Goal: Task Accomplishment & Management: Use online tool/utility

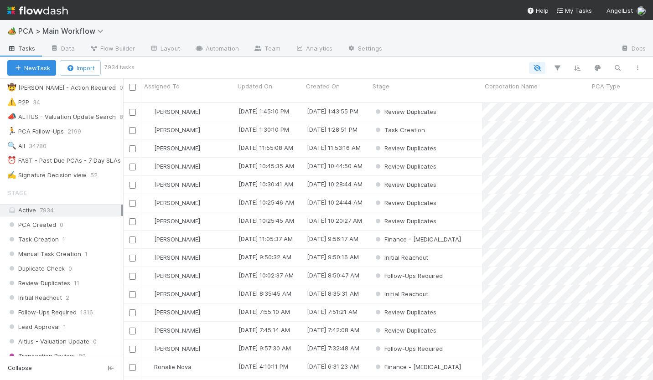
scroll to position [151, 0]
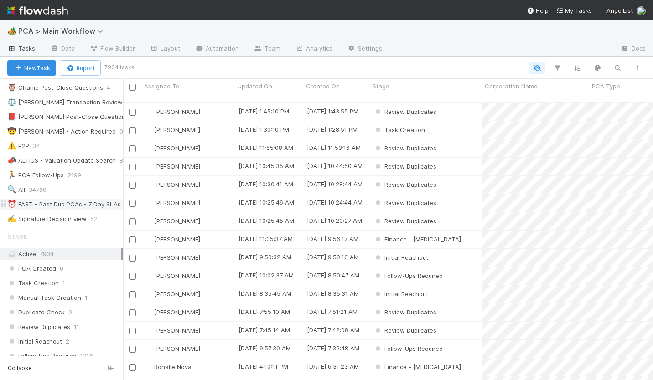
click at [54, 199] on div "⏰ FAST - Past Due PCAs - 7 Day SLAs" at bounding box center [64, 204] width 114 height 11
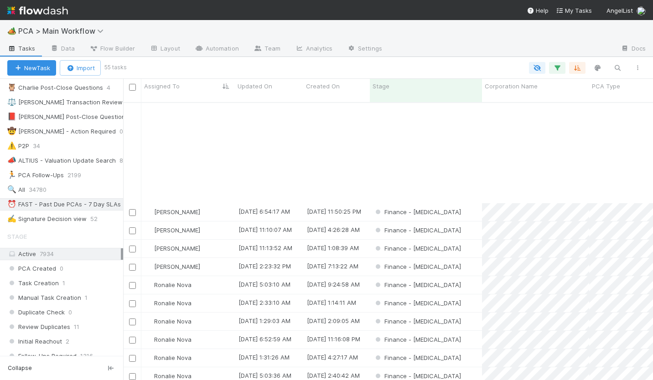
scroll to position [725, 0]
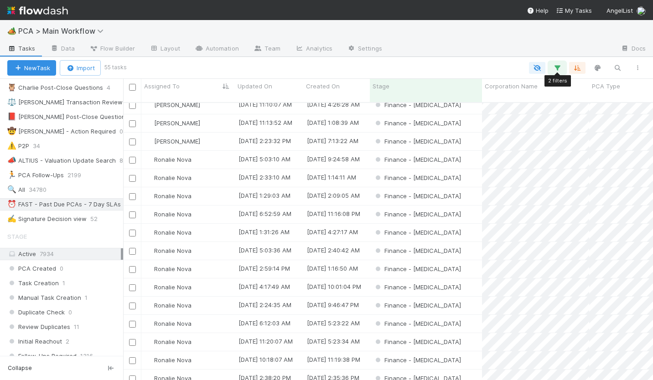
click at [558, 67] on icon "button" at bounding box center [557, 68] width 9 height 8
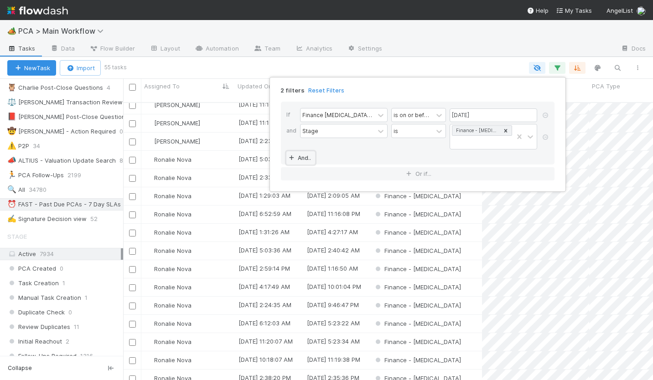
click at [304, 151] on link "And.." at bounding box center [300, 157] width 29 height 13
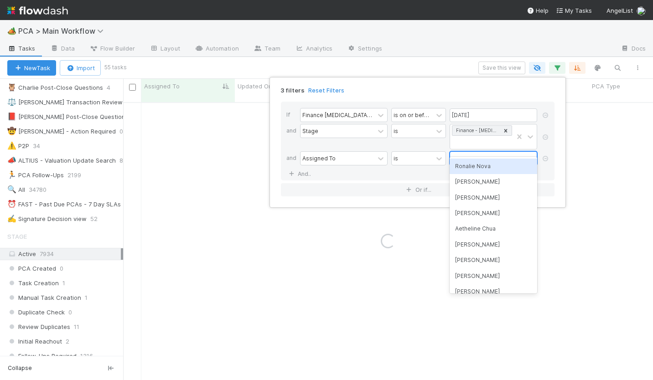
click at [457, 152] on div at bounding box center [487, 158] width 74 height 13
click at [474, 170] on div "Ronalie Nova" at bounding box center [494, 167] width 88 height 16
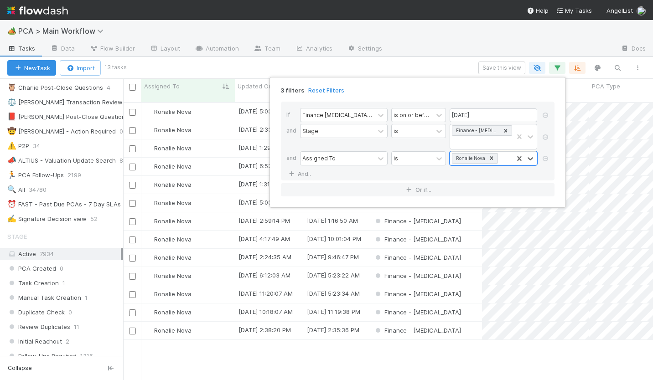
scroll to position [278, 522]
click at [439, 67] on div "3 filters Reset Filters If Finance [MEDICAL_DATA] Due Date is on or before [DAT…" at bounding box center [326, 190] width 653 height 380
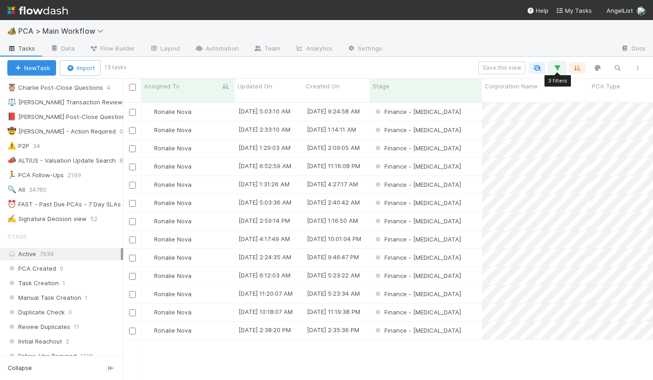
click at [556, 69] on icon "button" at bounding box center [557, 68] width 9 height 8
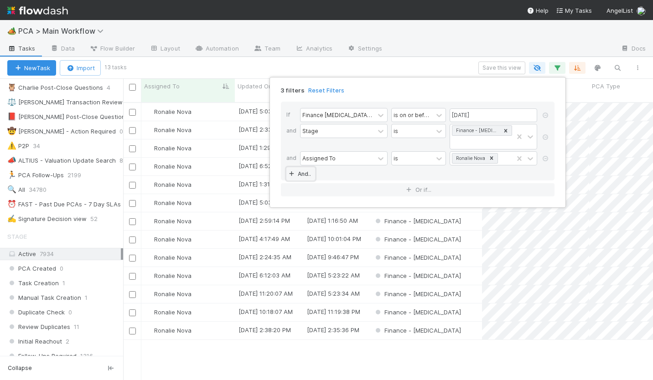
click at [301, 167] on link "And.." at bounding box center [300, 173] width 29 height 13
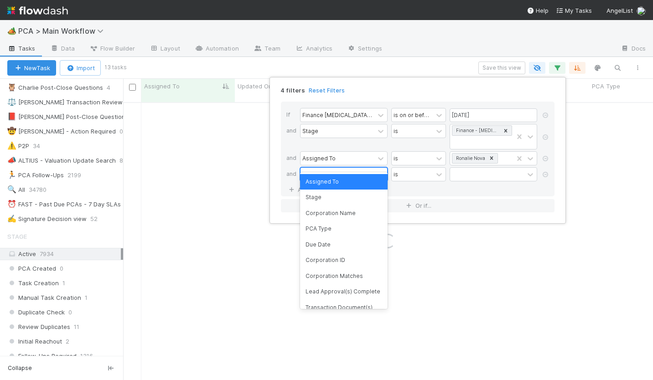
click at [336, 168] on div "Assigned To" at bounding box center [337, 174] width 74 height 13
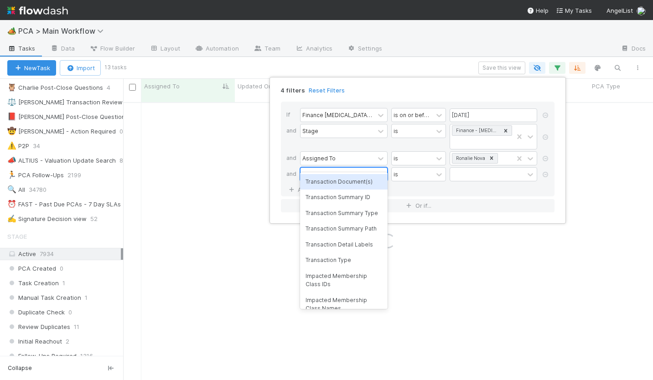
type input "ct updates"
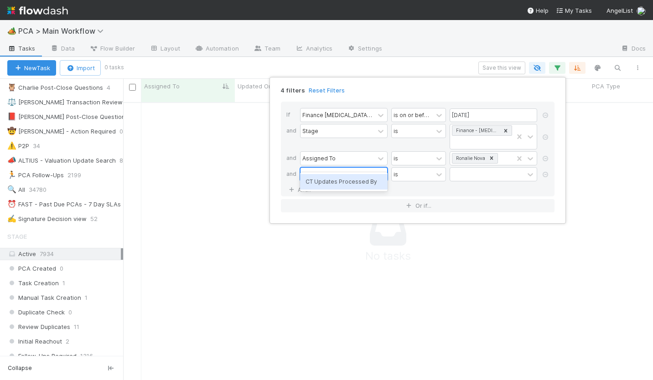
scroll to position [271, 522]
click at [365, 183] on div "CT Updates Processed By" at bounding box center [344, 182] width 88 height 16
click at [484, 171] on div "If Finance [MEDICAL_DATA] Due Date is on or before [DATE] and Stage is Finance …" at bounding box center [418, 149] width 274 height 95
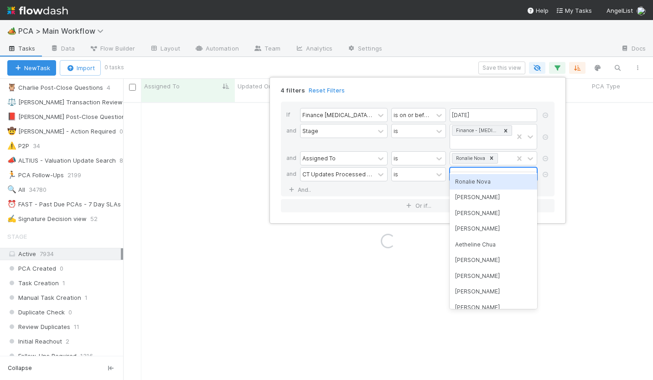
click at [476, 168] on div at bounding box center [487, 174] width 74 height 13
click at [477, 188] on div "Ronalie Nova" at bounding box center [494, 182] width 88 height 16
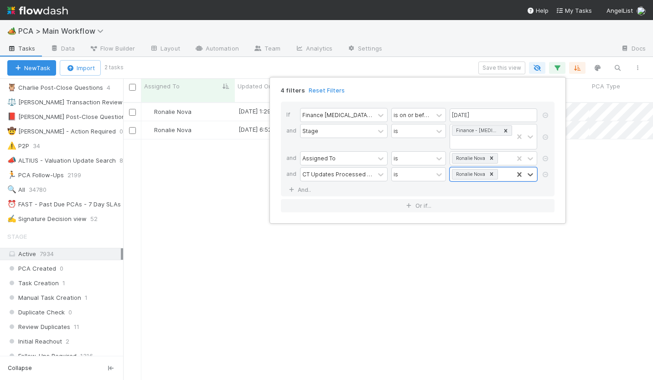
scroll to position [278, 522]
click at [210, 172] on div "4 filters Reset Filters If Finance [MEDICAL_DATA] Due Date is on or before [DAT…" at bounding box center [326, 190] width 653 height 380
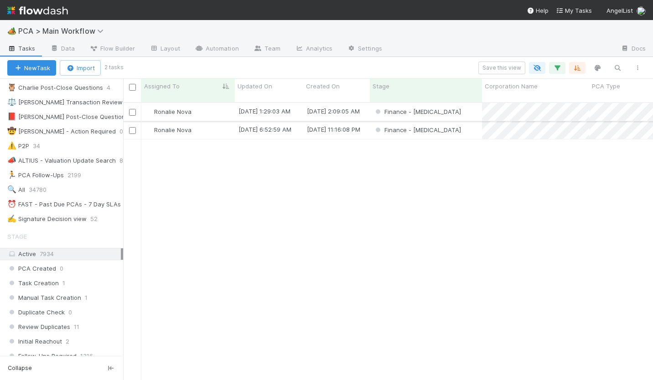
click at [212, 104] on div "Ronalie Nova" at bounding box center [187, 112] width 93 height 18
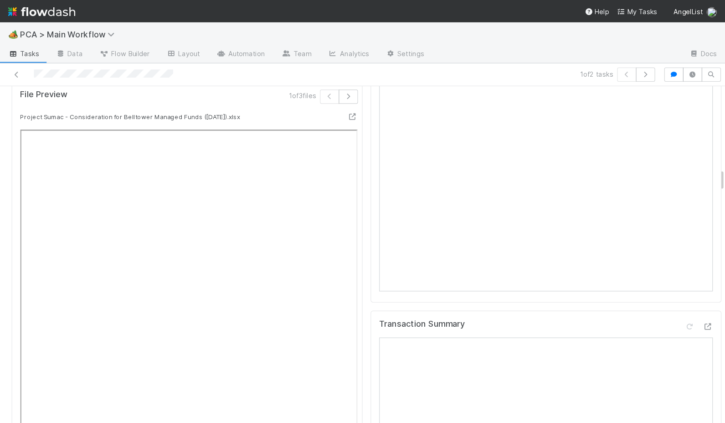
scroll to position [1094, 0]
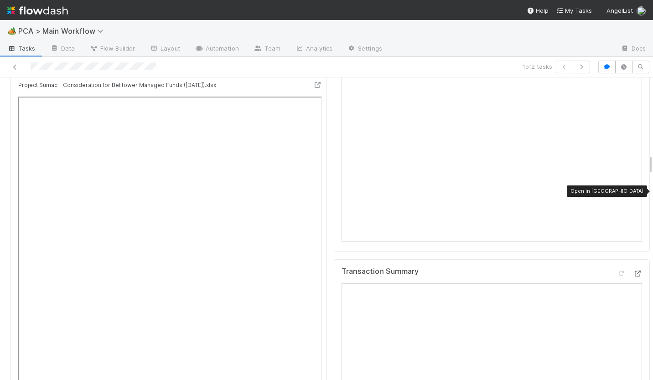
click at [633, 271] on icon at bounding box center [637, 274] width 9 height 6
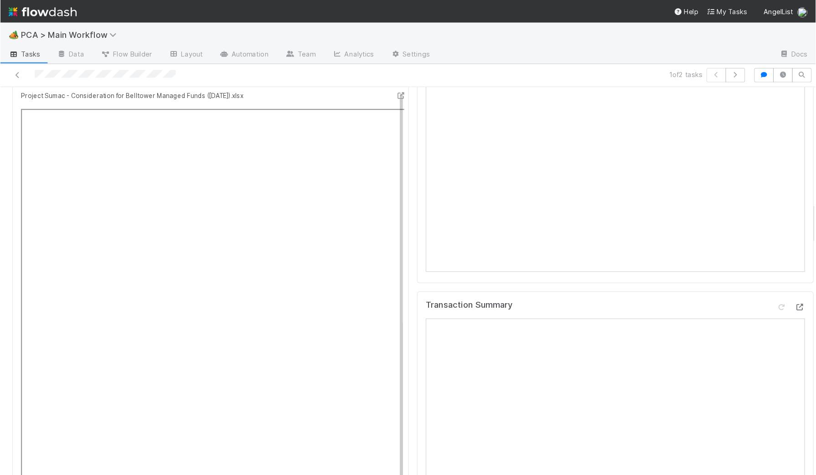
scroll to position [1103, 0]
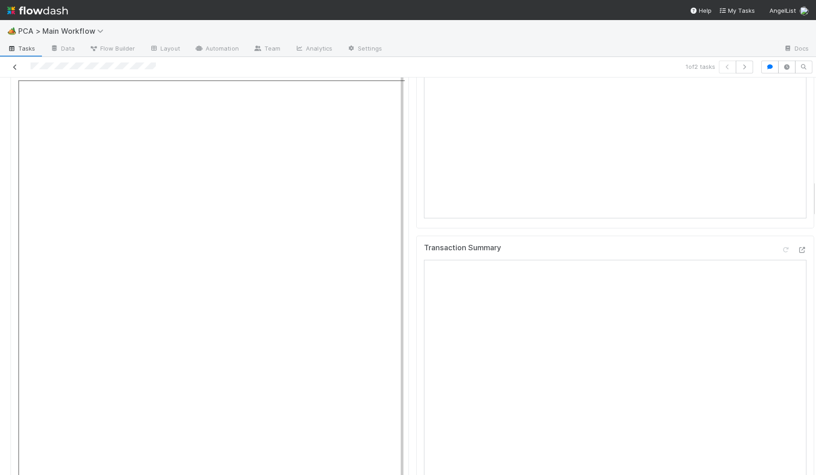
click at [10, 62] on link at bounding box center [14, 66] width 9 height 9
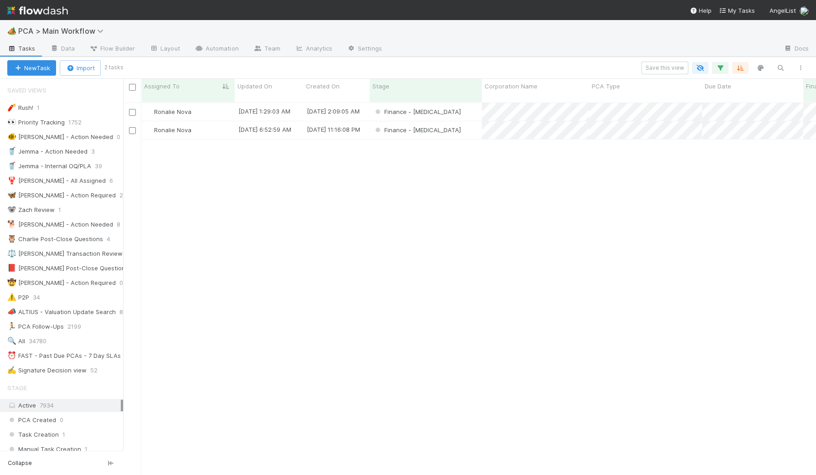
scroll to position [371, 684]
click at [456, 122] on div "Finance - [MEDICAL_DATA]" at bounding box center [426, 130] width 112 height 18
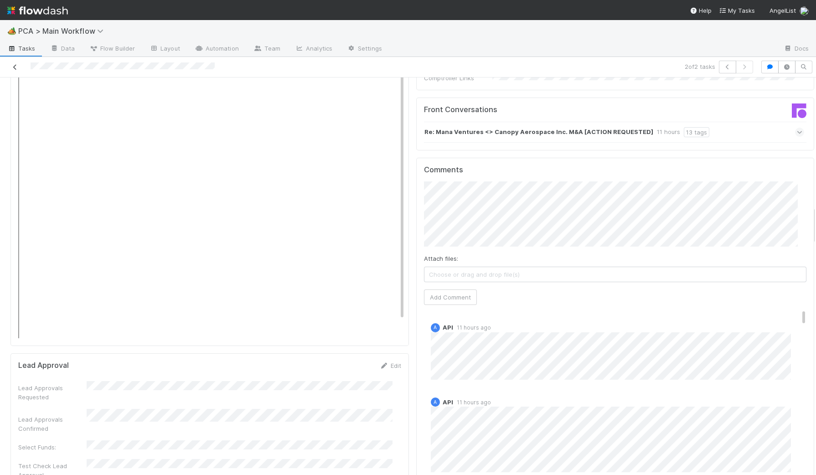
click at [14, 68] on icon at bounding box center [14, 67] width 9 height 6
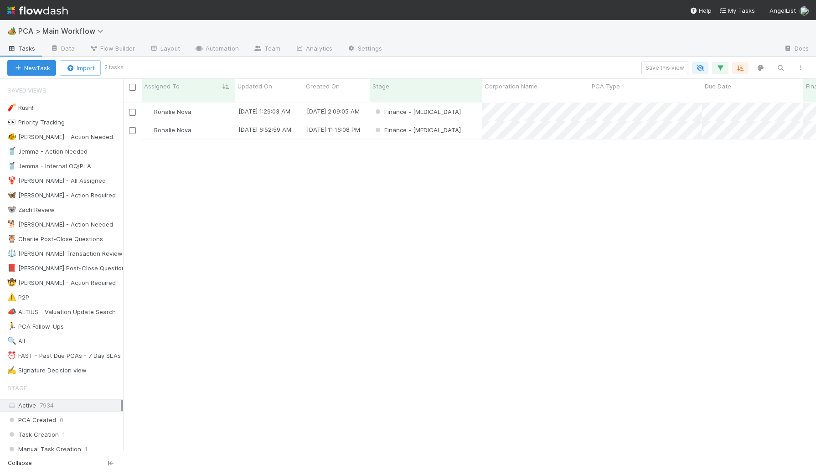
scroll to position [371, 684]
click at [652, 64] on button "button" at bounding box center [720, 68] width 16 height 12
click at [652, 68] on div "Loading..." at bounding box center [408, 237] width 816 height 475
click at [652, 67] on icon "button" at bounding box center [720, 68] width 9 height 8
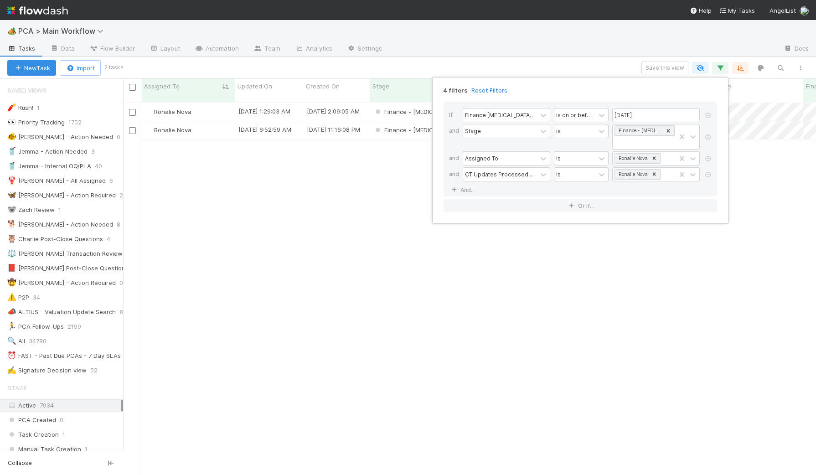
click at [652, 68] on div "4 filters Reset Filters If Finance [MEDICAL_DATA] Due Date is on or before [DAT…" at bounding box center [408, 237] width 816 height 475
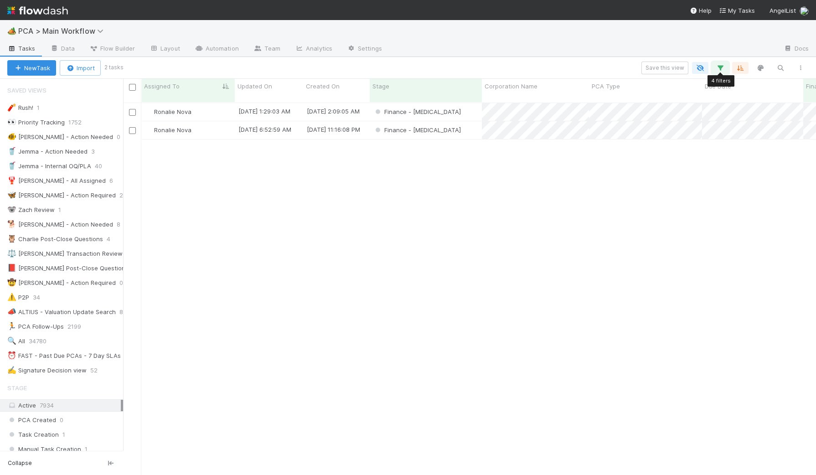
click at [652, 68] on icon "button" at bounding box center [720, 68] width 9 height 8
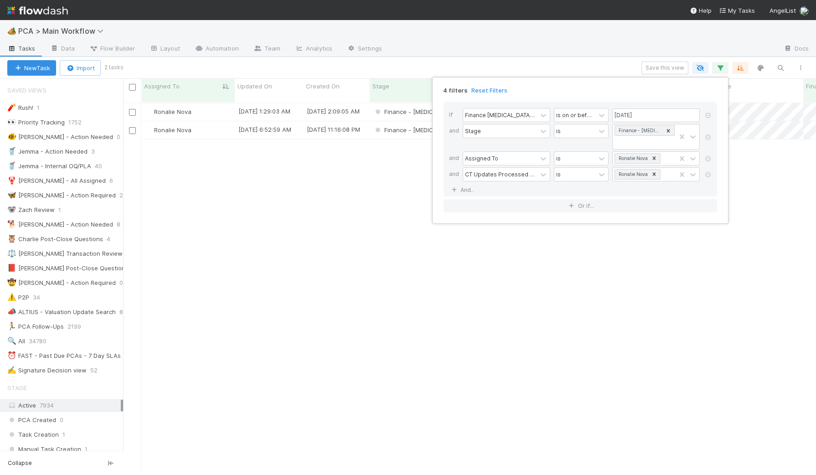
click at [652, 68] on div "4 filters Reset Filters If Finance [MEDICAL_DATA] Due Date is on or before [DAT…" at bounding box center [408, 237] width 816 height 475
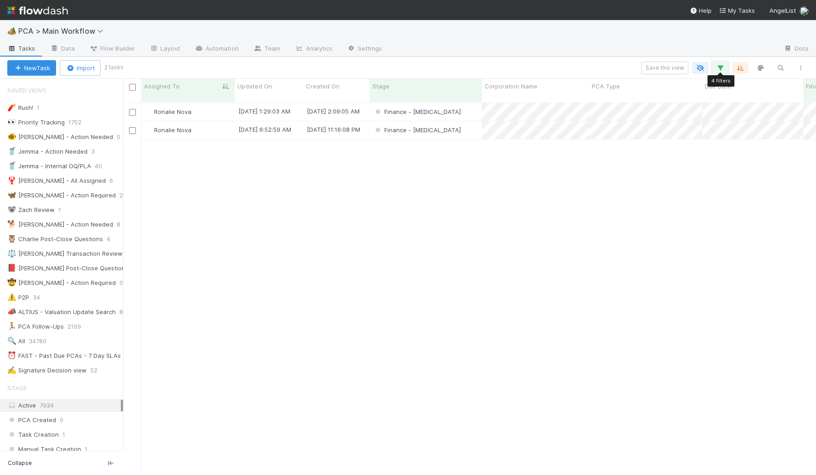
click at [652, 67] on icon "button" at bounding box center [720, 68] width 9 height 8
click at [652, 68] on div "Loading..." at bounding box center [408, 237] width 816 height 475
click at [652, 68] on icon "button" at bounding box center [720, 68] width 9 height 8
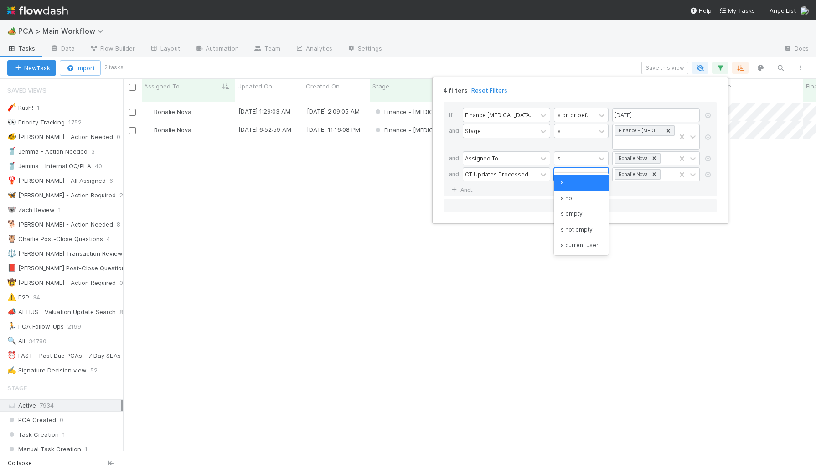
click at [582, 168] on div "is" at bounding box center [574, 174] width 41 height 13
click at [581, 216] on div "is empty" at bounding box center [581, 214] width 55 height 16
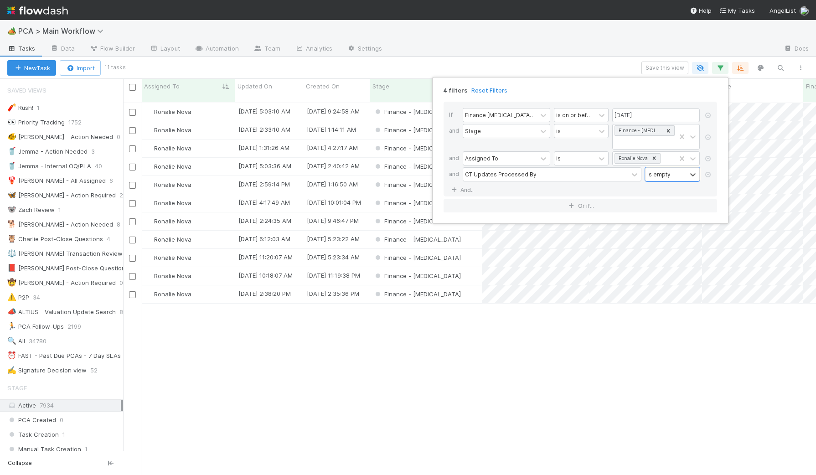
click at [612, 380] on div "4 filters Reset Filters If Finance [MEDICAL_DATA] Due Date is on or before [DAT…" at bounding box center [408, 237] width 816 height 475
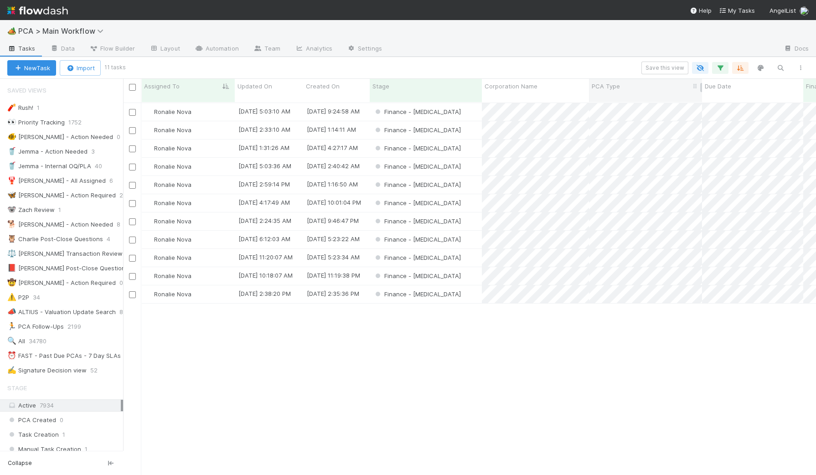
click at [608, 86] on span "PCA Type" at bounding box center [606, 86] width 28 height 9
click at [614, 103] on div "Sort A → Z" at bounding box center [644, 104] width 104 height 14
click at [447, 93] on div "Stage" at bounding box center [426, 90] width 112 height 23
click at [447, 109] on div "Finance - [MEDICAL_DATA]" at bounding box center [426, 112] width 112 height 18
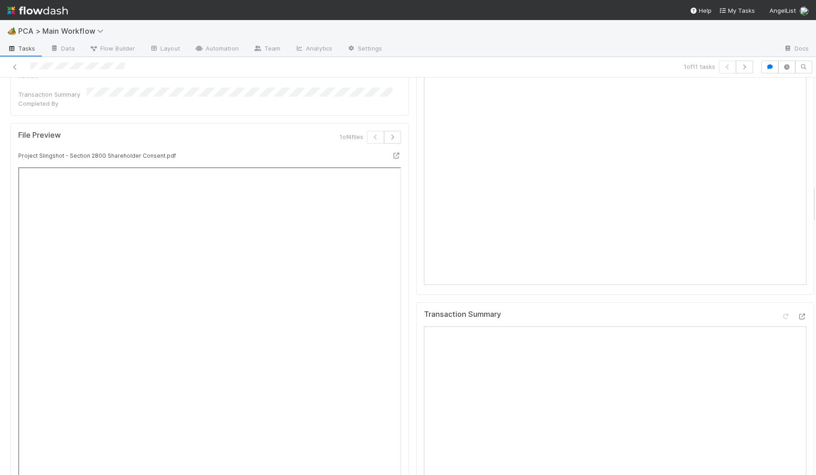
scroll to position [1026, 0]
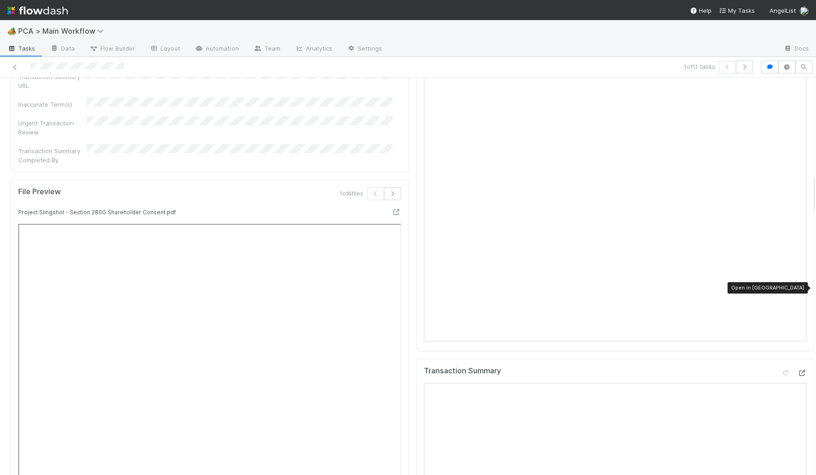
click at [652, 368] on div at bounding box center [801, 372] width 9 height 9
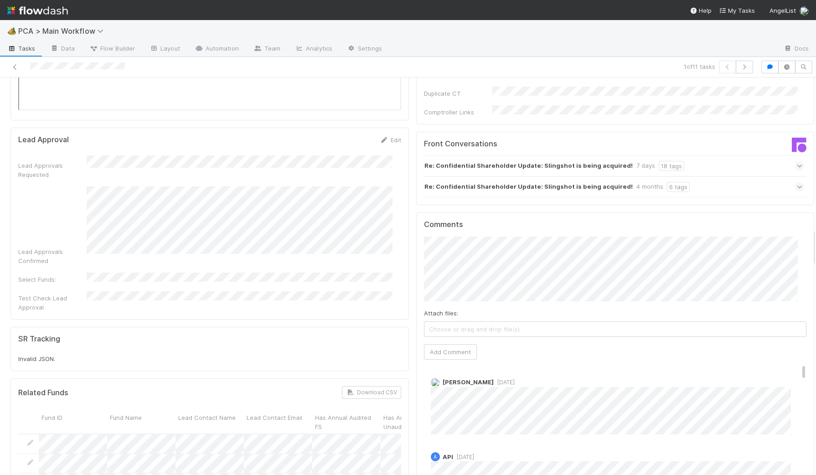
scroll to position [1538, 0]
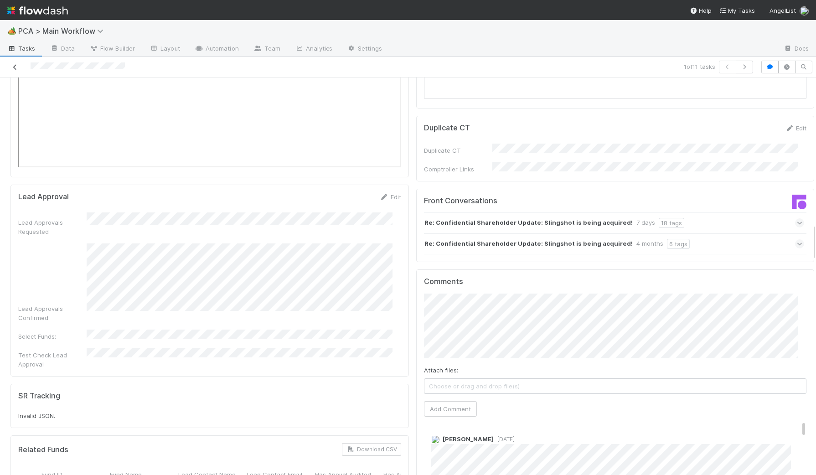
click at [12, 64] on icon at bounding box center [14, 67] width 9 height 6
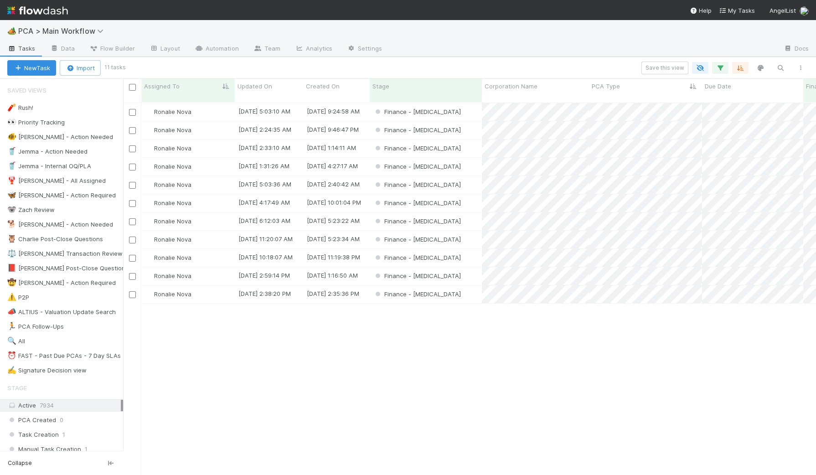
scroll to position [371, 684]
click at [469, 121] on div "Finance - [MEDICAL_DATA]" at bounding box center [426, 130] width 112 height 18
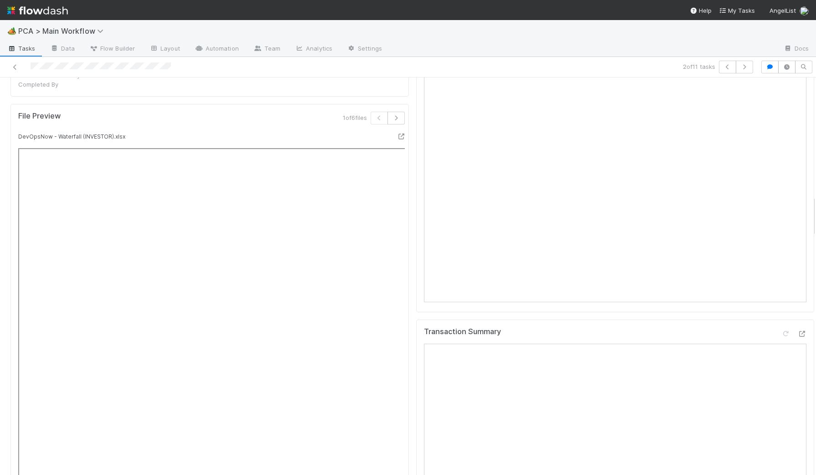
scroll to position [911, 0]
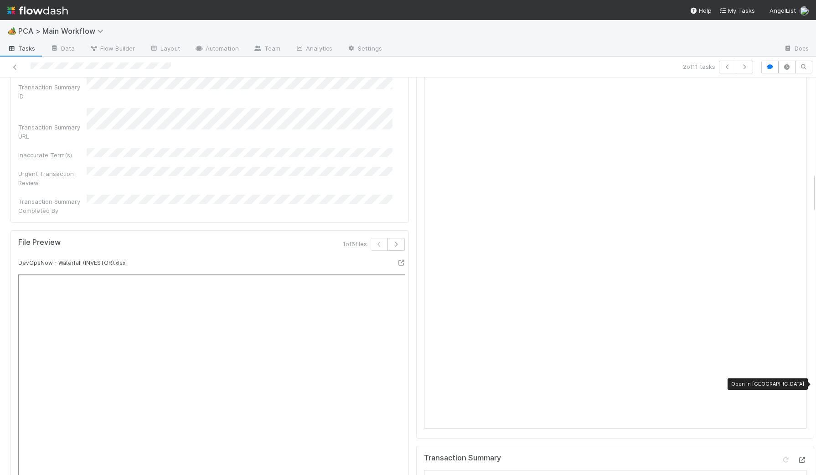
click at [652, 380] on icon at bounding box center [801, 460] width 9 height 6
click at [15, 64] on icon at bounding box center [14, 67] width 9 height 6
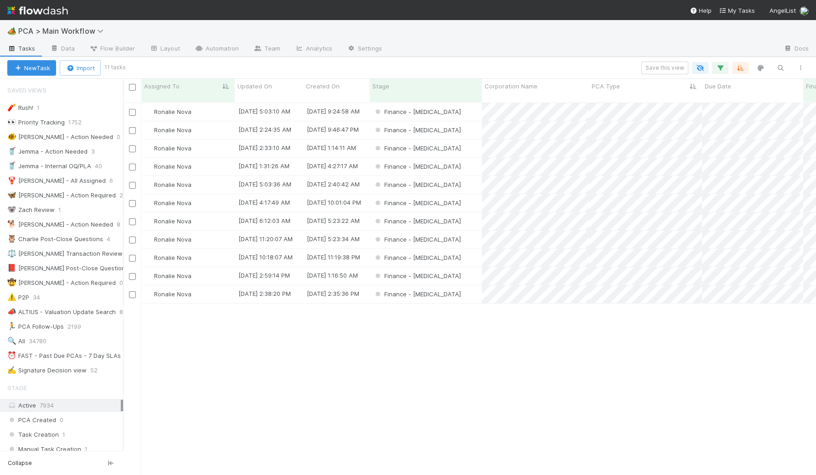
scroll to position [9, 9]
click at [454, 144] on div "Finance - [MEDICAL_DATA]" at bounding box center [426, 149] width 112 height 18
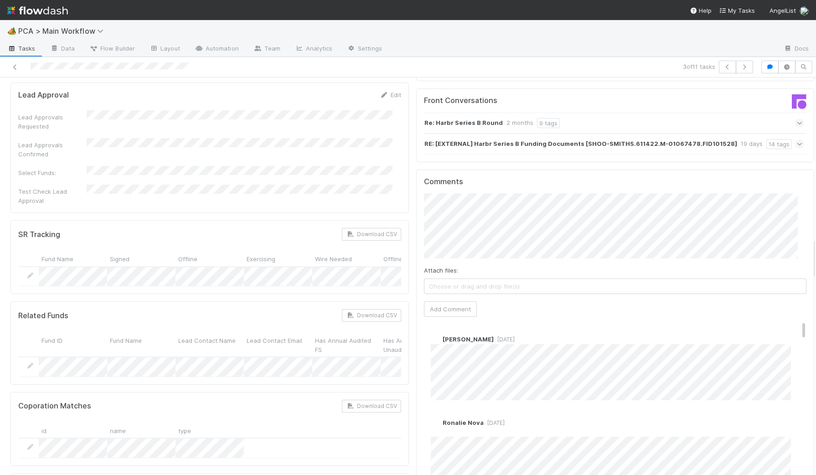
scroll to position [1595, 0]
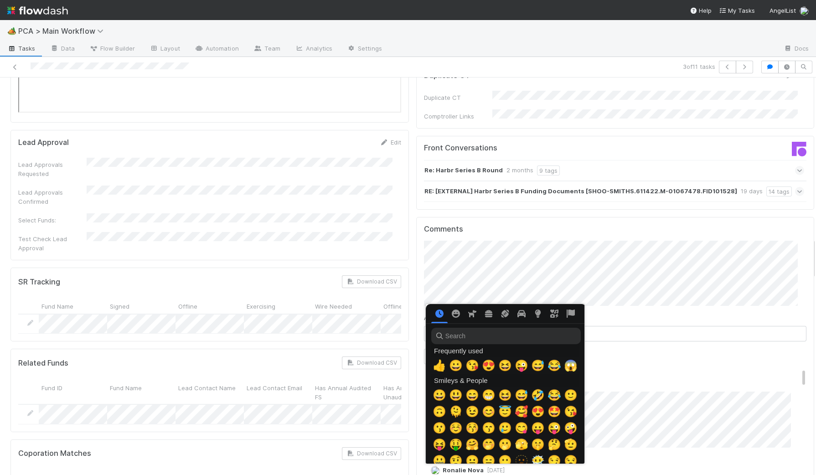
scroll to position [0, 5]
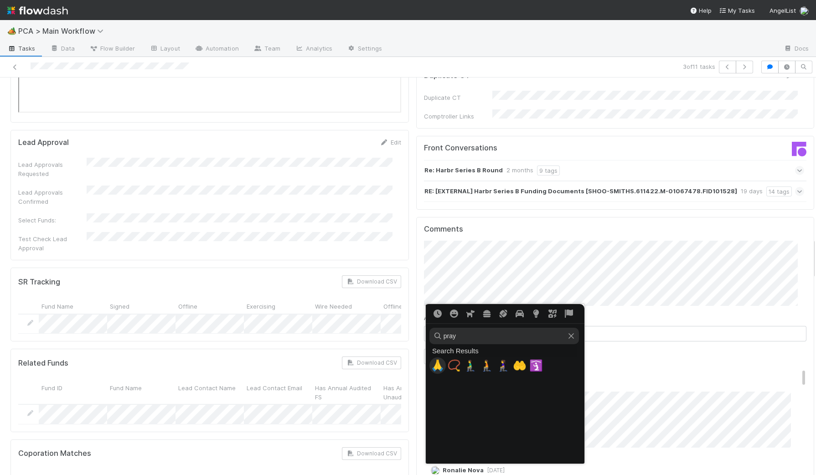
type input "pray"
click at [433, 362] on span "🙏" at bounding box center [438, 365] width 14 height 13
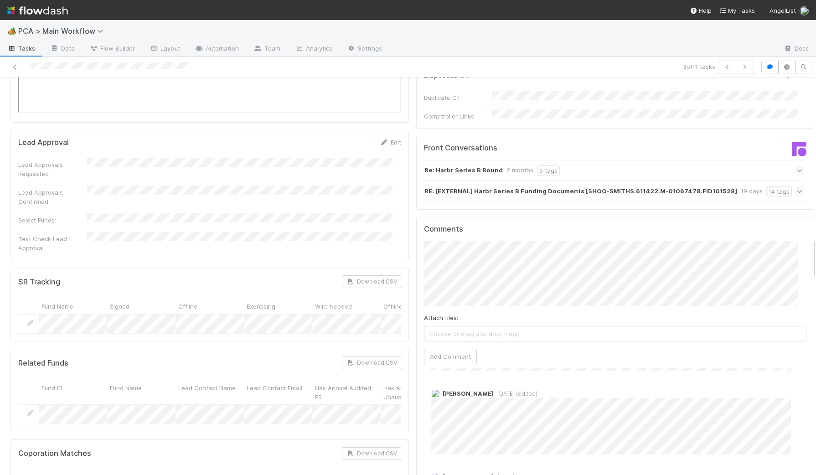
scroll to position [1516, 0]
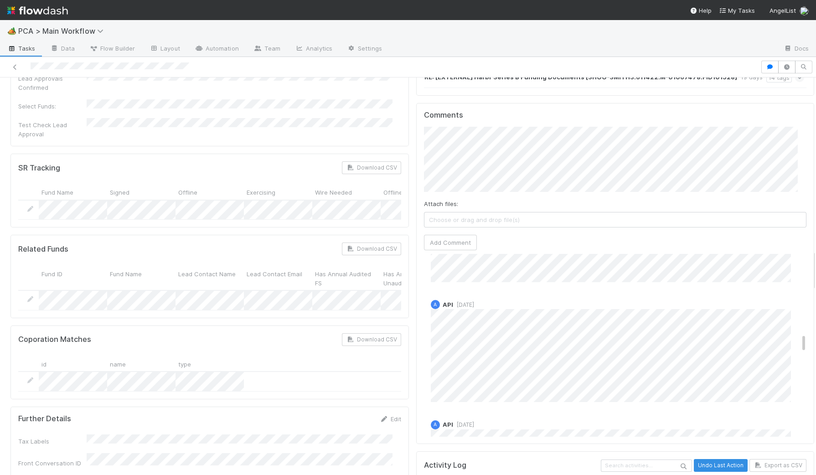
scroll to position [797, 0]
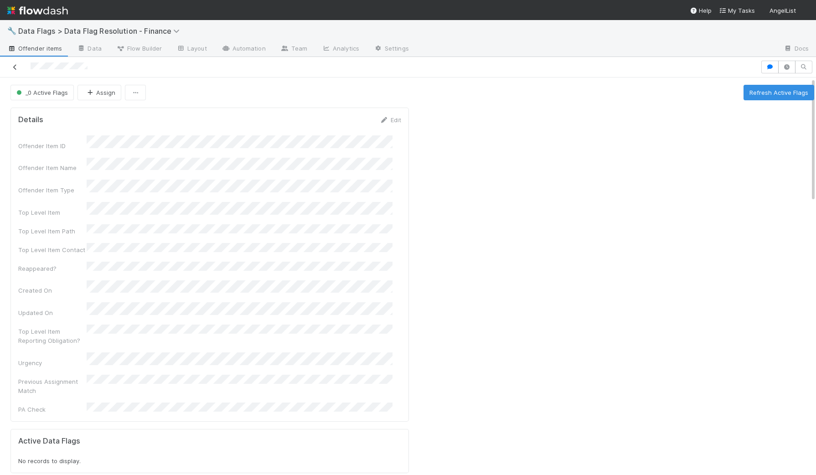
click at [18, 66] on icon at bounding box center [14, 67] width 9 height 6
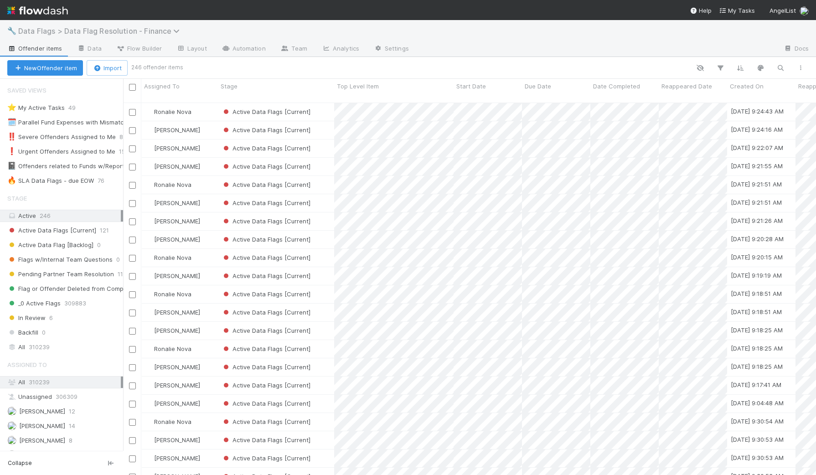
click at [70, 32] on span "Data Flags > Data Flag Resolution - Finance" at bounding box center [101, 30] width 166 height 9
click at [75, 45] on div "Search workflows" at bounding box center [109, 49] width 209 height 15
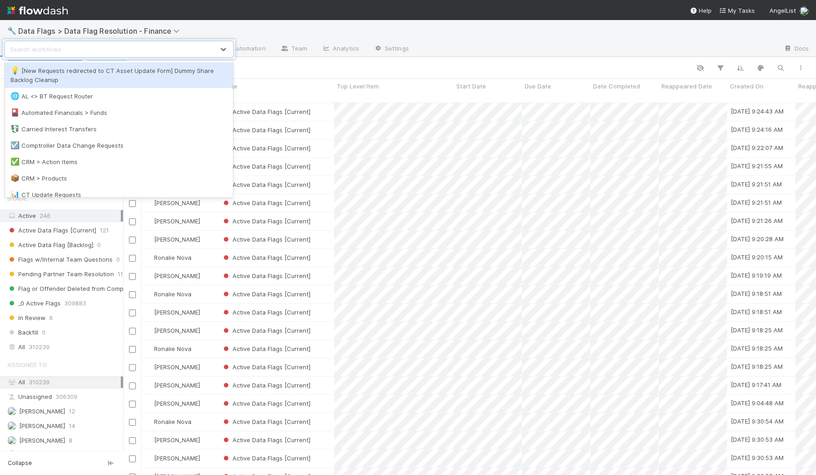
click at [75, 43] on div "Search workflows" at bounding box center [109, 49] width 209 height 15
type input "main"
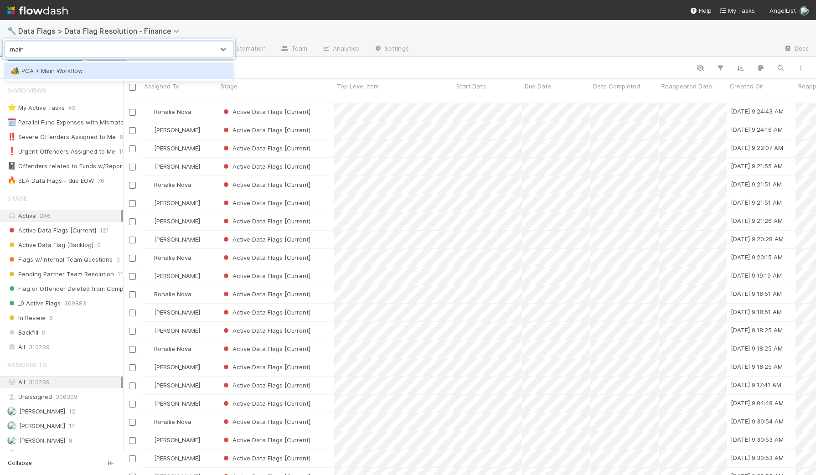
click at [72, 65] on div "🏕️ PCA > Main Workflow" at bounding box center [119, 70] width 228 height 16
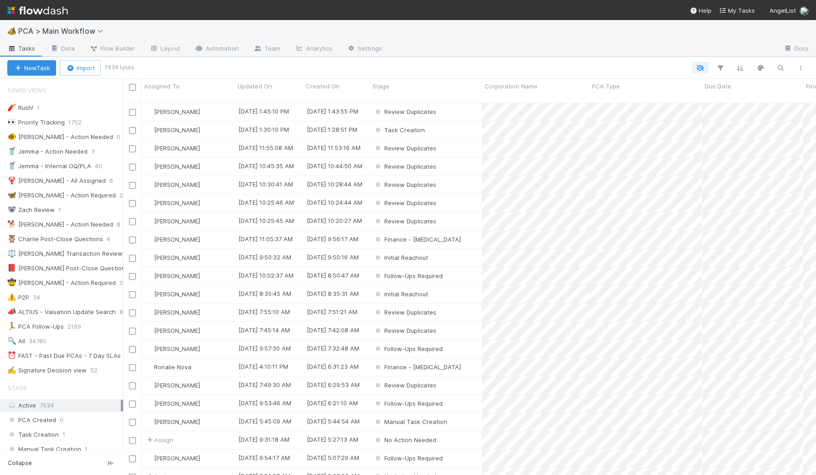
scroll to position [371, 684]
click at [106, 356] on div "⏰ FAST - Past Due PCAs - 7 Day SLAs" at bounding box center [64, 355] width 114 height 11
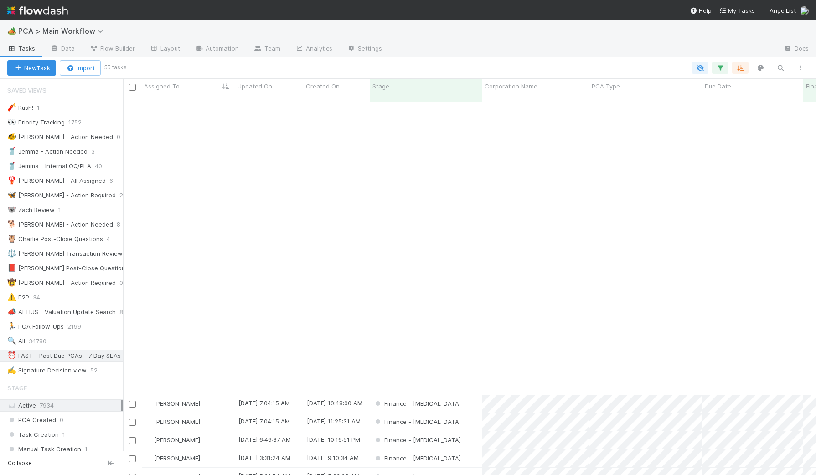
scroll to position [342, 0]
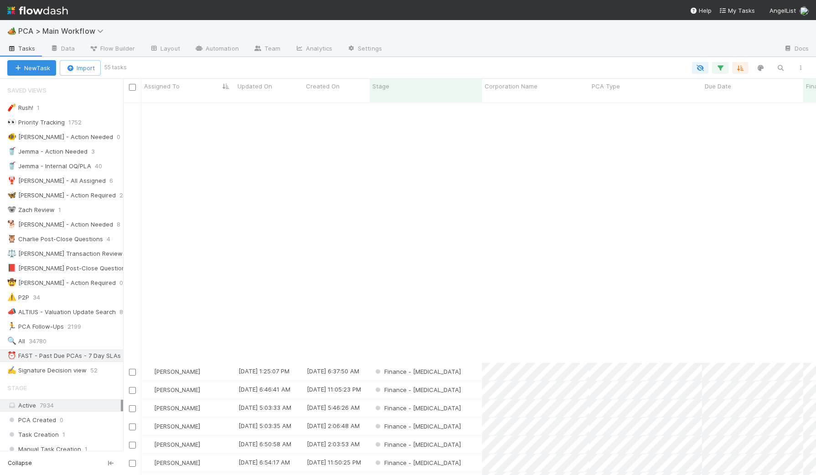
click at [711, 71] on div at bounding box center [468, 68] width 686 height 12
click at [719, 69] on icon "button" at bounding box center [720, 68] width 9 height 8
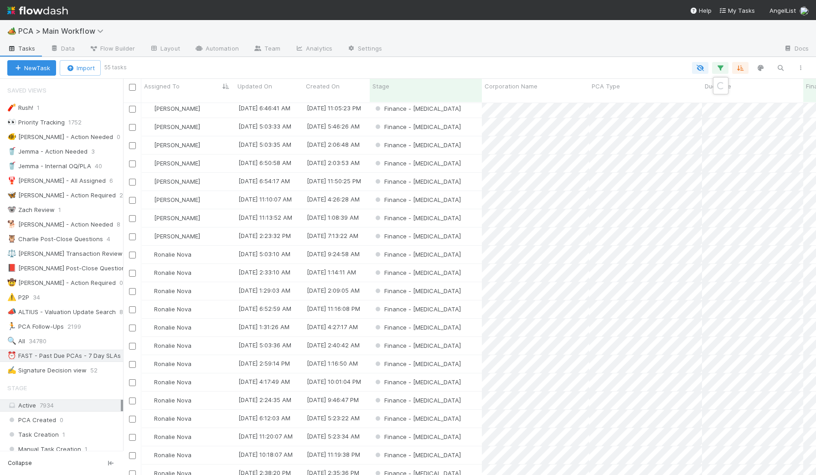
click at [720, 72] on div "Loading..." at bounding box center [408, 237] width 816 height 475
click at [723, 73] on div "New Task Import 55 tasks 2 filters 2 filters 2 filters 2 filters 2 filters" at bounding box center [408, 68] width 816 height 22
click at [720, 65] on icon "button" at bounding box center [720, 68] width 9 height 8
click at [472, 151] on link "And.." at bounding box center [463, 157] width 29 height 13
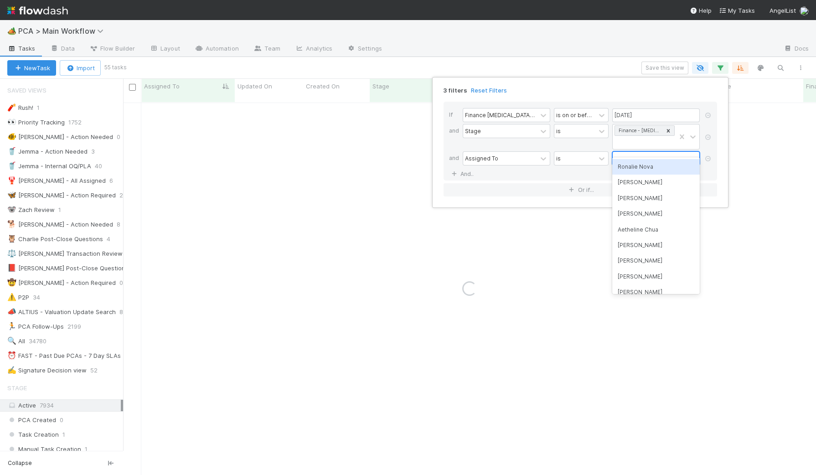
click at [630, 152] on div at bounding box center [650, 158] width 74 height 13
click at [638, 170] on div "Ronalie Nova" at bounding box center [656, 167] width 88 height 16
click at [630, 164] on div "If Finance ICU Due Date is on or before 08/15/2025 and Stage is Finance - ICU a…" at bounding box center [581, 141] width 274 height 79
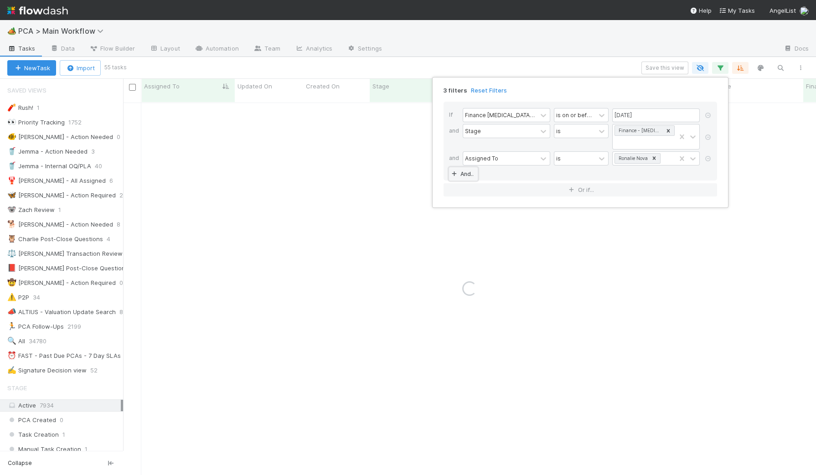
click at [466, 167] on link "And.." at bounding box center [463, 173] width 29 height 13
click at [499, 168] on div "Assigned To" at bounding box center [500, 174] width 74 height 13
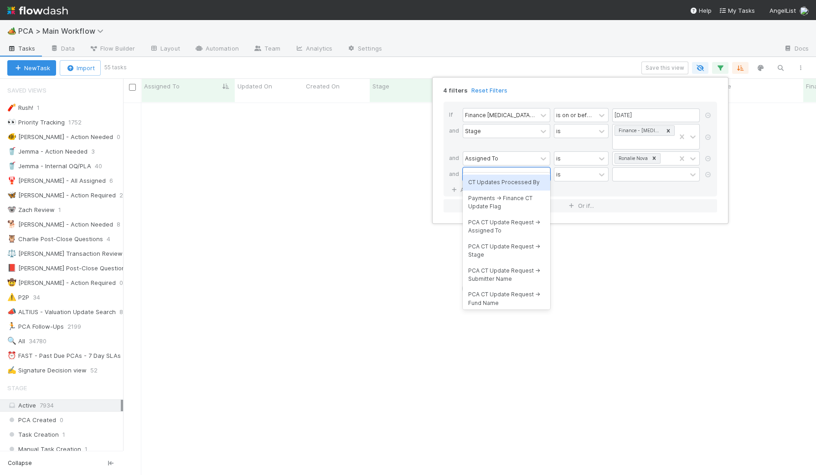
type input "ct upda"
click at [494, 182] on div "CT Updates Processed By" at bounding box center [507, 183] width 88 height 16
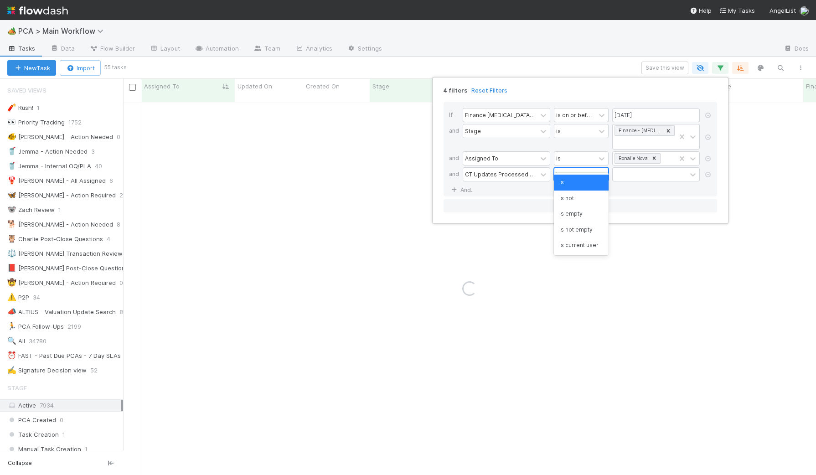
click at [586, 168] on div "is" at bounding box center [574, 174] width 41 height 13
click at [589, 215] on div "is empty" at bounding box center [581, 214] width 55 height 16
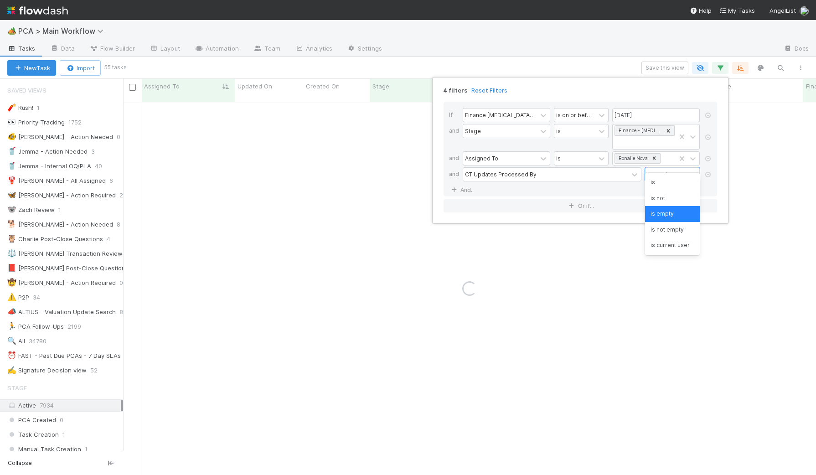
click at [676, 210] on div "is empty" at bounding box center [672, 214] width 55 height 16
click at [656, 214] on div "is empty" at bounding box center [672, 214] width 55 height 16
click at [718, 191] on div "If Finance ICU Due Date is on or before 08/15/2025 and Stage is Finance - ICU a…" at bounding box center [580, 156] width 288 height 125
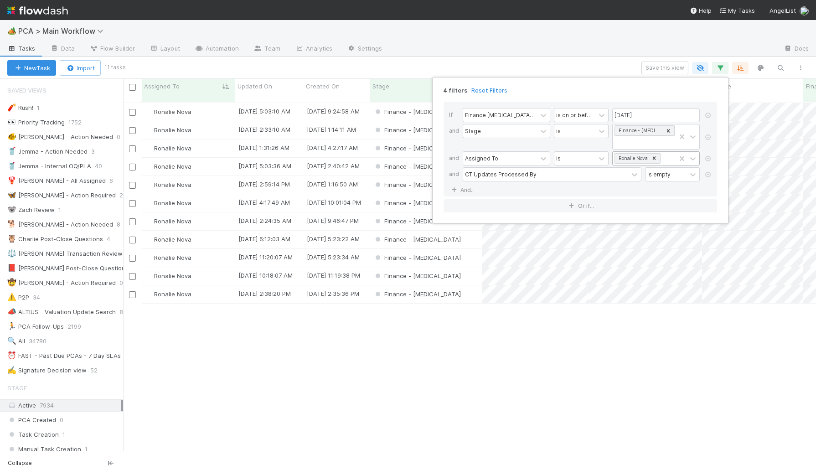
scroll to position [371, 684]
click at [466, 385] on div "4 filters Reset Filters If Finance ICU Due Date is on or before 08/15/2025 and …" at bounding box center [408, 237] width 816 height 475
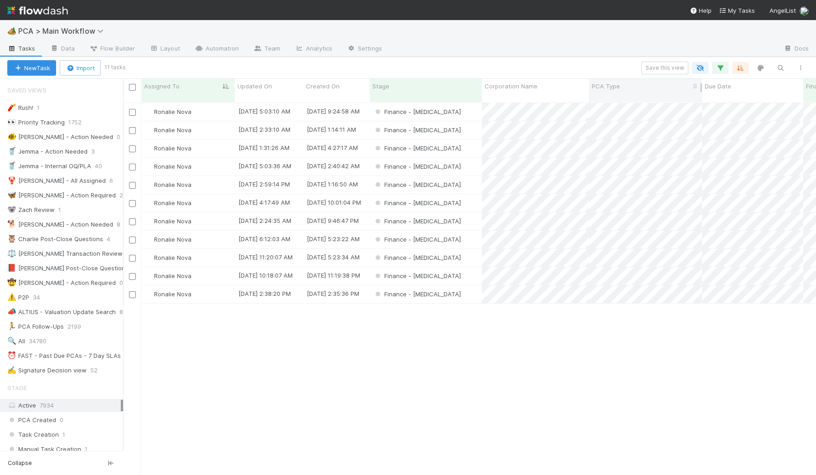
click at [612, 84] on span "PCA Type" at bounding box center [606, 86] width 28 height 9
click at [612, 103] on div "Sort A → Z" at bounding box center [644, 104] width 104 height 14
click at [510, 85] on span "Corporation Name" at bounding box center [511, 86] width 53 height 9
click at [515, 101] on div "Sort A → Z" at bounding box center [537, 104] width 104 height 14
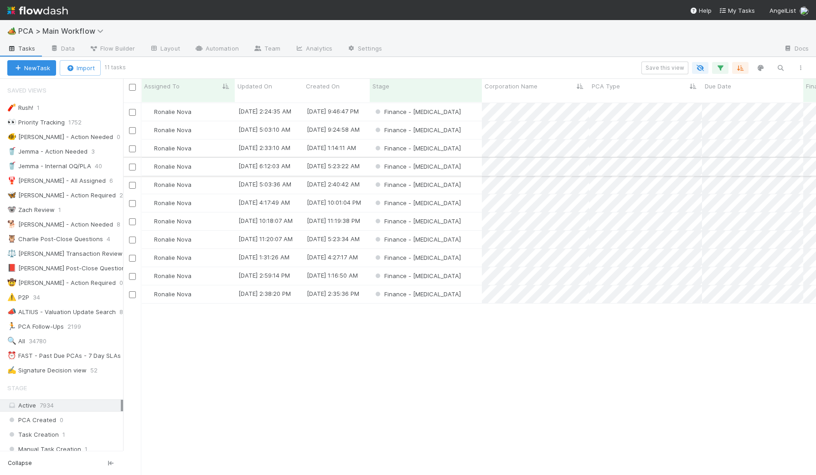
click at [455, 158] on div "Finance - [MEDICAL_DATA]" at bounding box center [426, 167] width 112 height 18
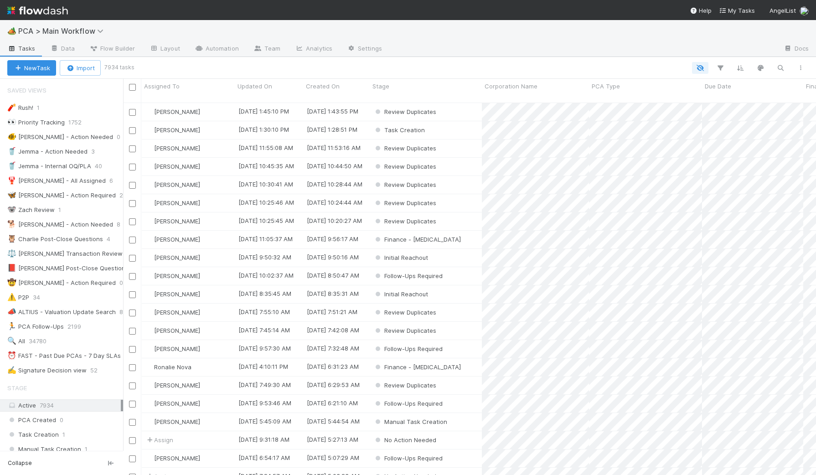
scroll to position [9, 9]
click at [86, 351] on div "⏰ FAST - Past Due PCAs - 7 Day SLAs" at bounding box center [64, 355] width 114 height 11
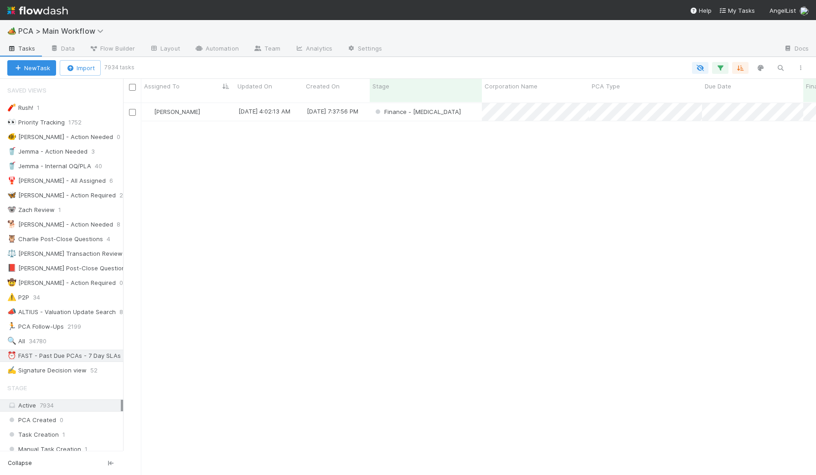
scroll to position [9, 9]
click at [719, 65] on icon "button" at bounding box center [720, 68] width 9 height 8
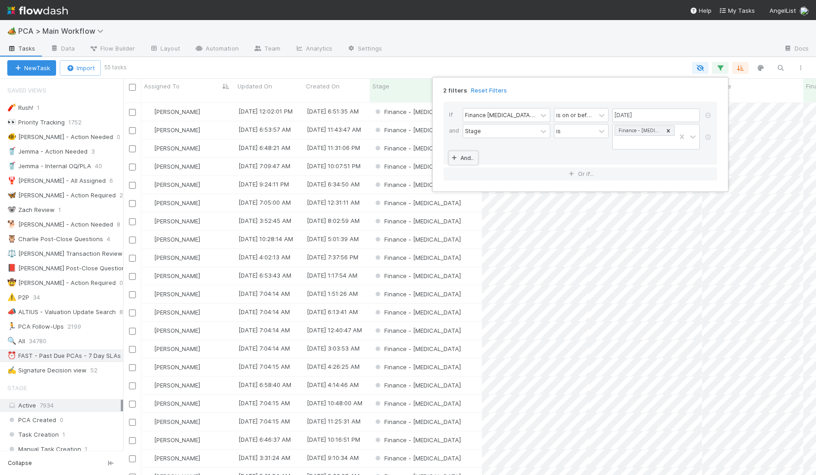
click at [471, 151] on link "And.." at bounding box center [463, 157] width 29 height 13
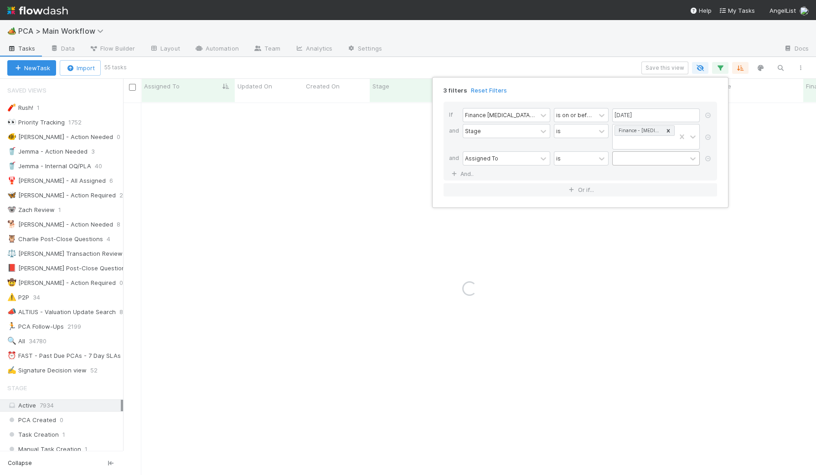
click at [619, 152] on div at bounding box center [650, 158] width 74 height 13
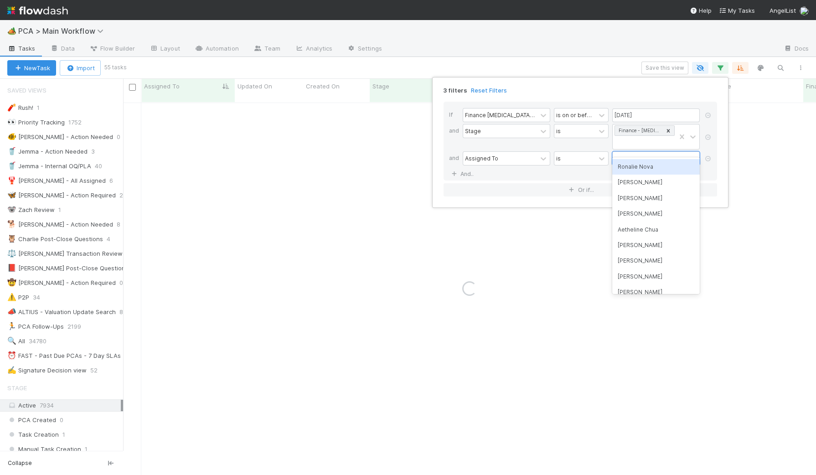
click at [631, 166] on div "Ronalie Nova" at bounding box center [656, 167] width 88 height 16
